Goal: Task Accomplishment & Management: Manage account settings

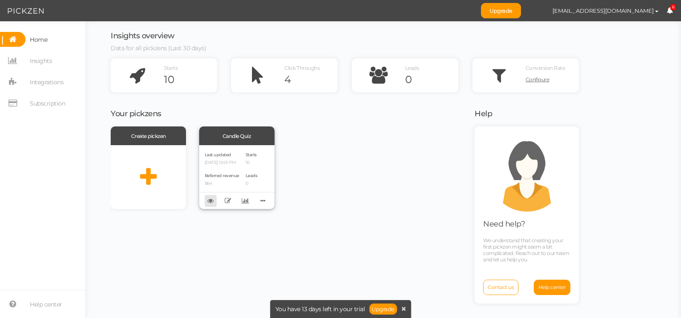
click at [210, 200] on icon at bounding box center [210, 200] width 6 height 6
click at [256, 157] on span "Starts" at bounding box center [251, 155] width 11 height 6
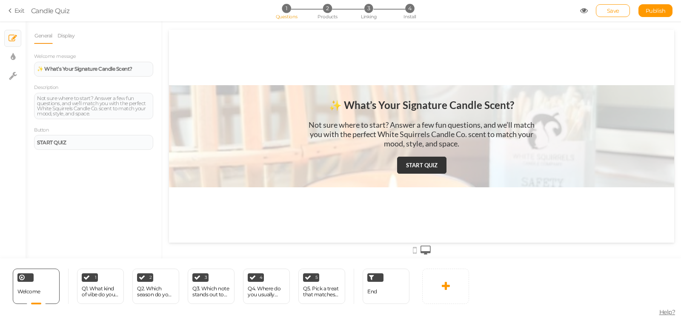
click at [17, 11] on link "Exit" at bounding box center [17, 10] width 16 height 9
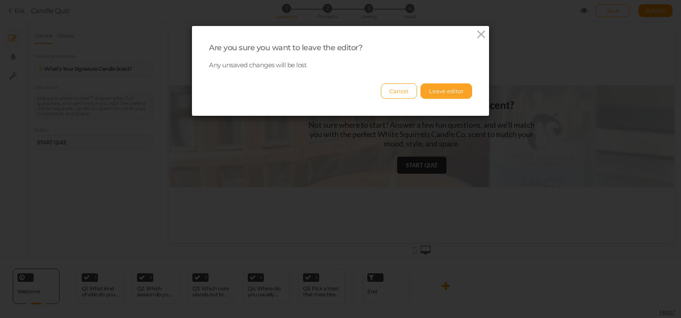
click at [445, 91] on button "Leave editor" at bounding box center [447, 90] width 52 height 15
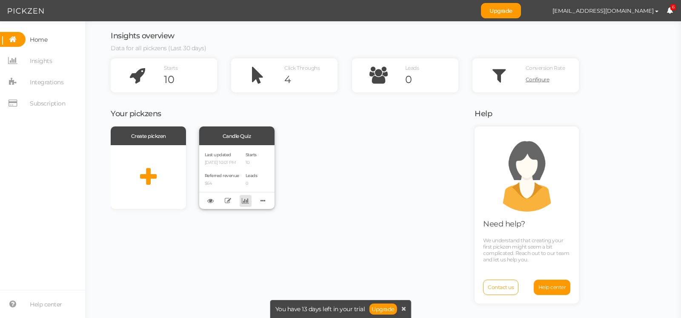
click at [245, 201] on icon at bounding box center [245, 200] width 7 height 6
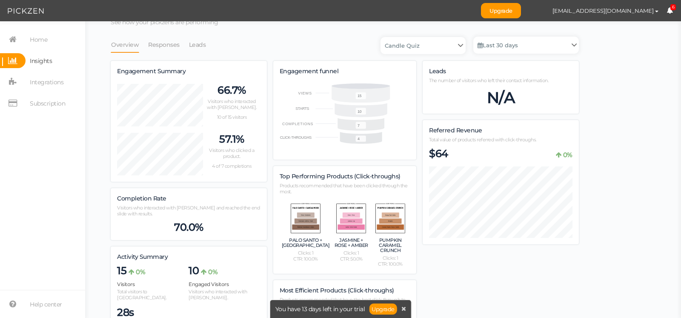
scroll to position [1, 0]
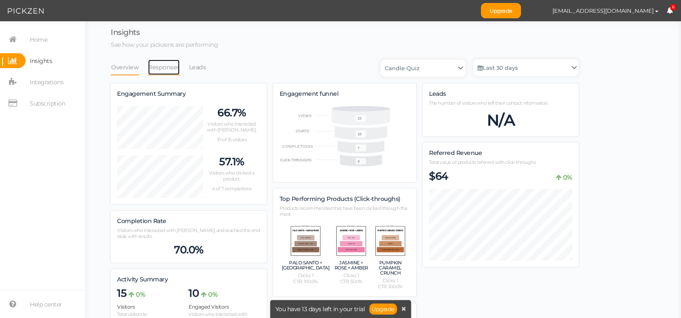
click at [160, 65] on link "Responses" at bounding box center [164, 67] width 32 height 16
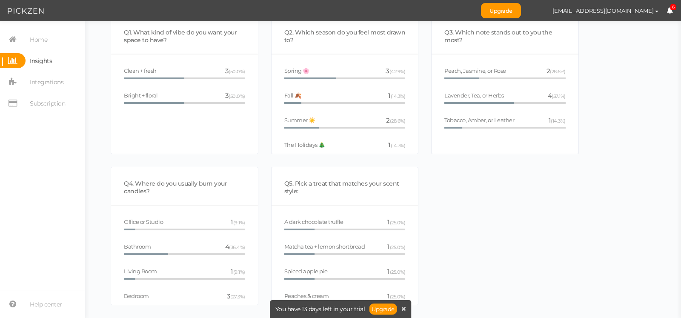
scroll to position [0, 0]
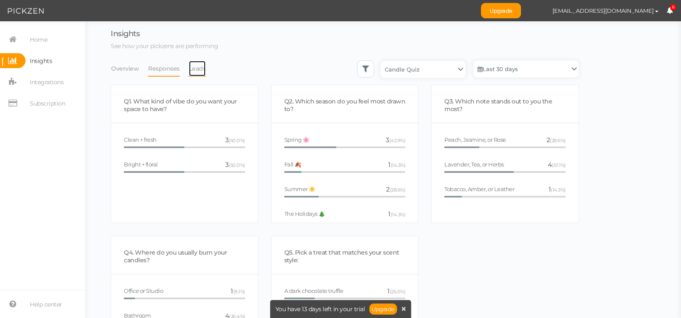
click at [196, 66] on link "Leads" at bounding box center [198, 68] width 18 height 16
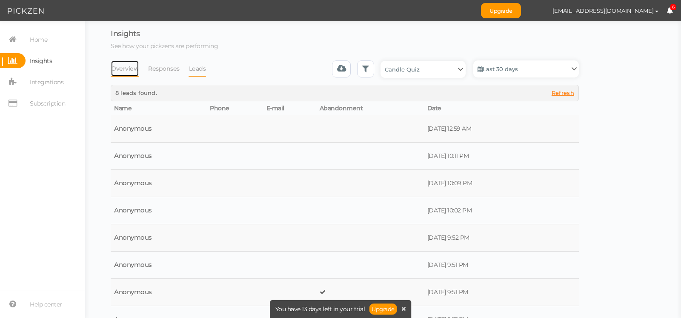
click at [123, 72] on link "Overview" at bounding box center [125, 68] width 29 height 16
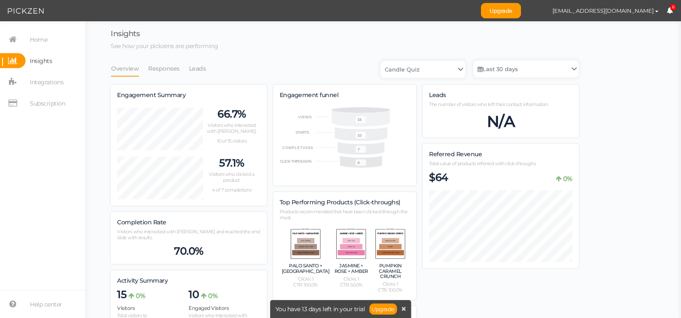
scroll to position [600, 468]
click at [54, 80] on span "Integrations" at bounding box center [47, 82] width 34 height 14
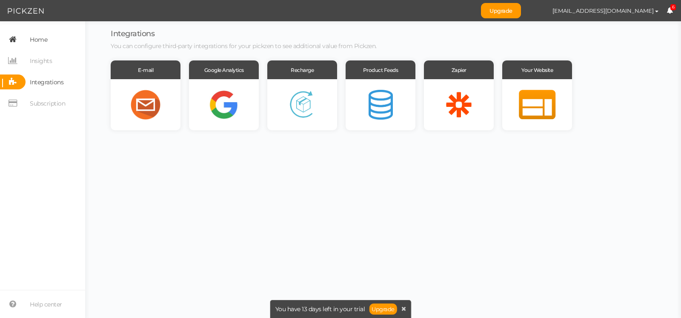
click at [43, 37] on span "Home" at bounding box center [38, 40] width 17 height 14
